Goal: Navigation & Orientation: Find specific page/section

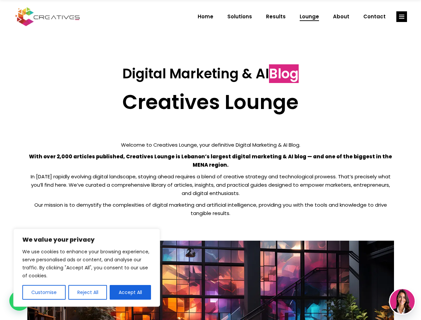
click at [211, 160] on p "With over 2,000 articles published, Creatives Lounge is Lebanon’s largest digit…" at bounding box center [210, 160] width 367 height 17
click at [44, 293] on button "Customise" at bounding box center [43, 292] width 43 height 15
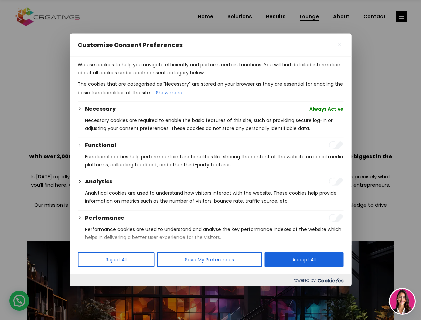
click at [87, 293] on div at bounding box center [210, 160] width 421 height 320
click at [130, 77] on p "We use cookies to help you navigate efficiently and perform certain functions. …" at bounding box center [211, 69] width 266 height 16
click at [402, 17] on div at bounding box center [210, 160] width 421 height 320
click at [403, 302] on img at bounding box center [402, 301] width 25 height 25
